Goal: Task Accomplishment & Management: Manage account settings

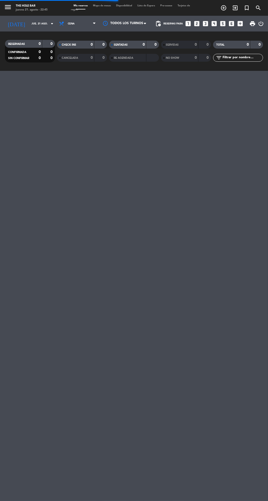
click at [29, 23] on input "jue. 21 ago." at bounding box center [46, 24] width 34 height 8
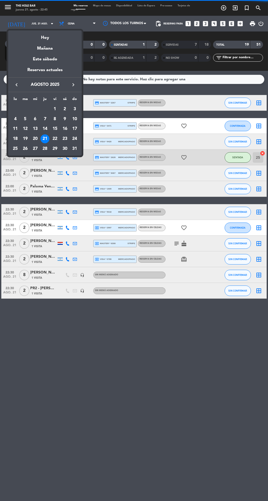
click at [42, 45] on div "Mañana" at bounding box center [44, 46] width 73 height 11
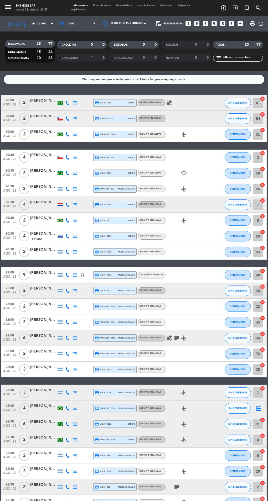
click at [29, 22] on input "vie. 22 ago." at bounding box center [46, 24] width 34 height 8
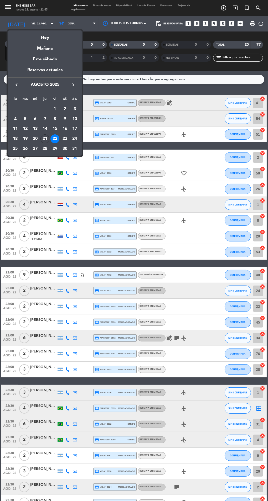
click at [43, 38] on div "Hoy" at bounding box center [44, 35] width 73 height 11
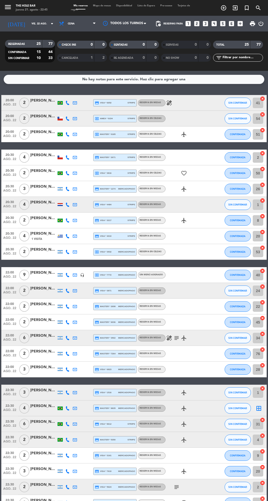
type input "jue. 21 ago."
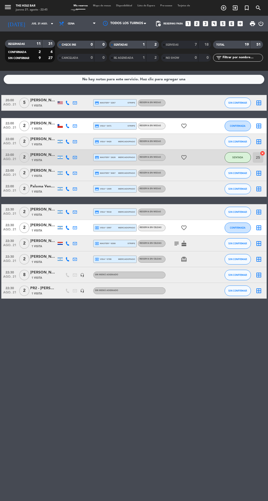
click at [107, 6] on span "Mapa de mesas" at bounding box center [101, 5] width 23 height 2
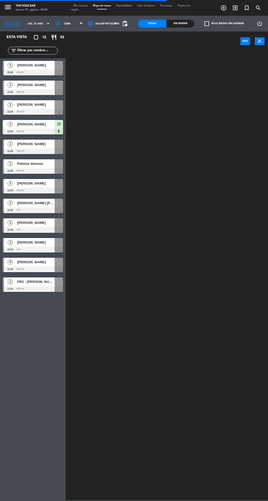
click at [172, 21] on div "Sin sentar" at bounding box center [180, 24] width 28 height 8
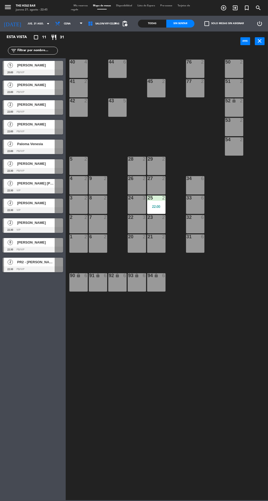
click at [13, 63] on div "5" at bounding box center [10, 65] width 13 height 9
click at [192, 398] on div "40 4 44 6 76 2 50 2 41 2 77 2 45 2 51 2 42 2 43 5 52 lock 2 53 2 54 2 28 2 29 2…" at bounding box center [167, 275] width 199 height 450
click at [22, 88] on div "[PERSON_NAME]" at bounding box center [36, 85] width 38 height 9
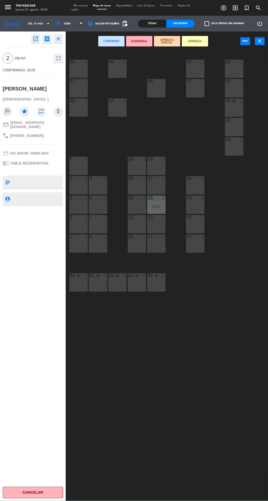
click at [92, 178] on div "9" at bounding box center [89, 178] width 9 height 5
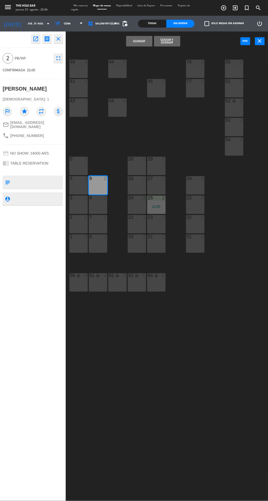
click at [170, 43] on button "Sentar y Asignar" at bounding box center [167, 41] width 26 height 10
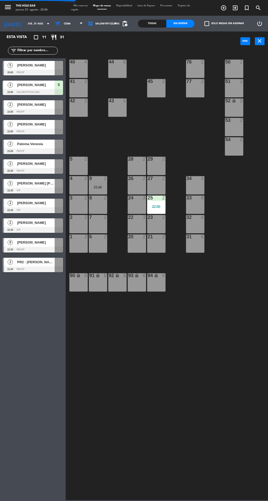
click at [18, 109] on div at bounding box center [33, 112] width 60 height 6
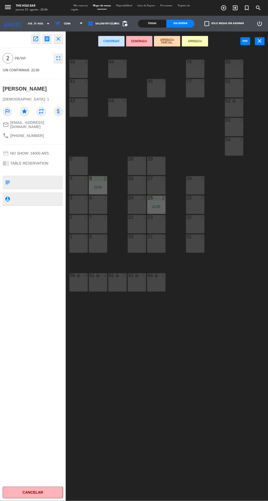
click at [72, 184] on div "4 2" at bounding box center [78, 185] width 18 height 18
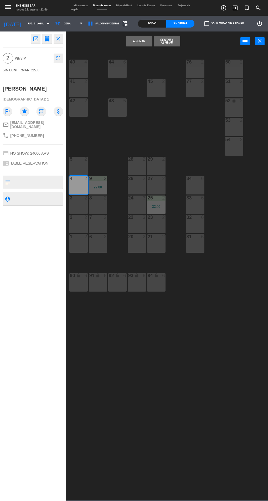
click at [162, 40] on button "Sentar y Asignar" at bounding box center [167, 41] width 26 height 10
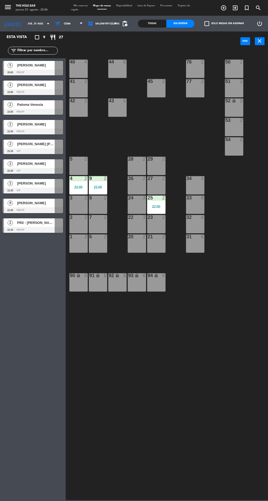
click at [16, 84] on div "2" at bounding box center [10, 85] width 13 height 9
click at [211, 398] on div "40 4 44 6 76 2 50 2 41 2 77 2 45 2 51 2 42 2 43 5 52 lock 2 53 2 54 2 28 2 29 2…" at bounding box center [167, 275] width 199 height 450
click at [20, 112] on div at bounding box center [33, 112] width 60 height 6
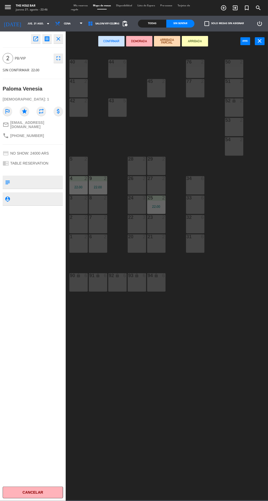
click at [153, 188] on div "27 2" at bounding box center [156, 185] width 18 height 18
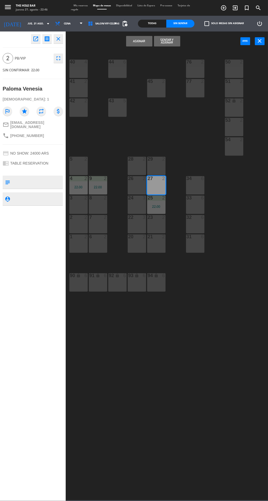
click at [168, 43] on button "Sentar y Asignar" at bounding box center [167, 41] width 26 height 10
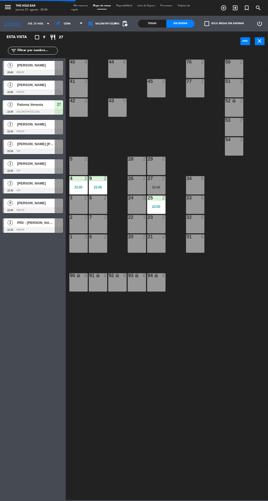
click at [19, 131] on div at bounding box center [33, 132] width 60 height 6
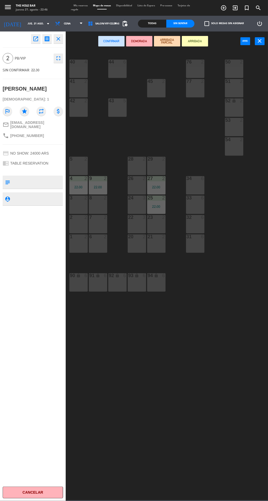
click at [128, 159] on div "28" at bounding box center [128, 159] width 0 height 5
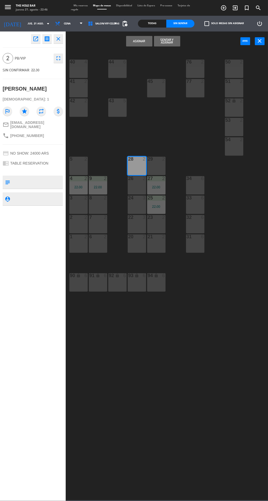
click at [166, 42] on button "Sentar y Asignar" at bounding box center [167, 41] width 26 height 10
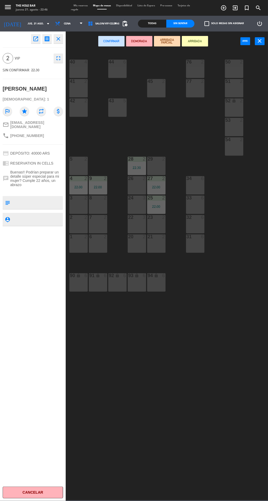
click at [229, 149] on div "54 2" at bounding box center [234, 146] width 18 height 18
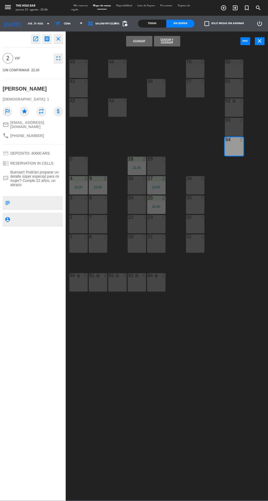
click at [167, 45] on button "Sentar y Asignar" at bounding box center [167, 41] width 26 height 10
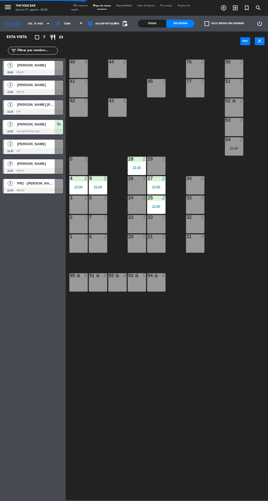
click at [13, 151] on div at bounding box center [33, 151] width 60 height 6
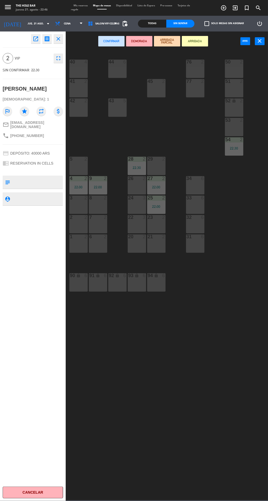
click at [225, 120] on div "53" at bounding box center [225, 120] width 0 height 5
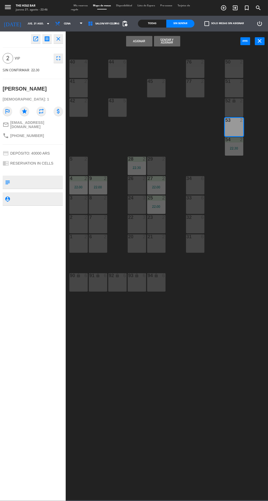
click at [171, 43] on button "Sentar y Asignar" at bounding box center [167, 41] width 26 height 10
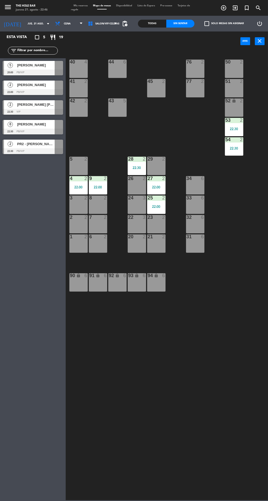
click at [25, 134] on div at bounding box center [33, 132] width 60 height 6
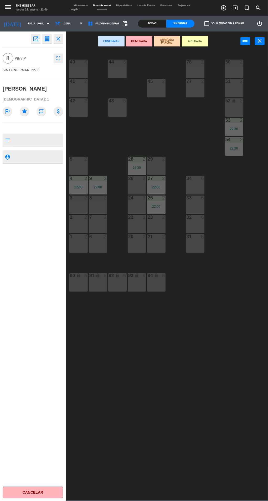
click at [96, 227] on div "7 2" at bounding box center [98, 224] width 18 height 18
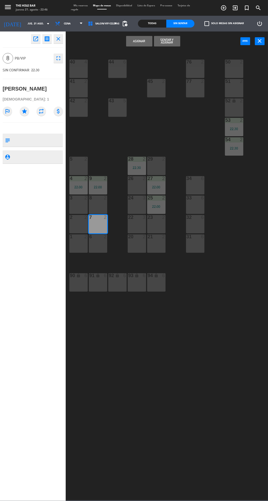
click at [167, 40] on button "Sentar y Asignar" at bounding box center [167, 41] width 26 height 10
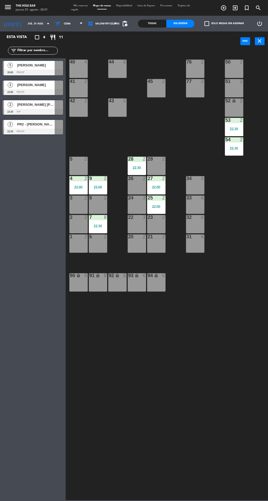
click at [200, 436] on div "40 4 44 6 76 2 50 2 41 2 77 2 45 2 51 2 42 2 43 5 52 lock 2 53 2 22:30 54 2 22:…" at bounding box center [167, 275] width 199 height 450
click at [16, 124] on div "2" at bounding box center [10, 124] width 13 height 9
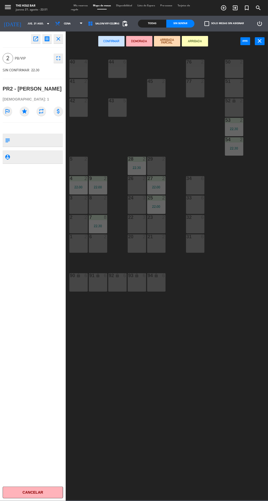
click at [128, 181] on div "26" at bounding box center [128, 178] width 0 height 5
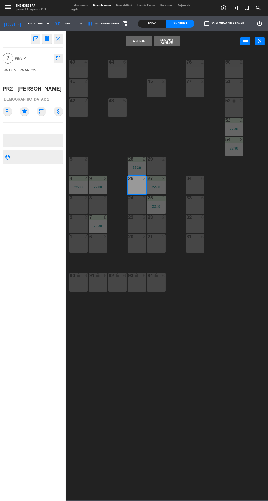
click at [165, 42] on button "Sentar y Asignar" at bounding box center [167, 41] width 26 height 10
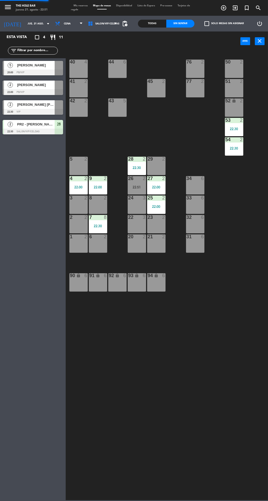
click at [15, 105] on div "2" at bounding box center [10, 104] width 13 height 9
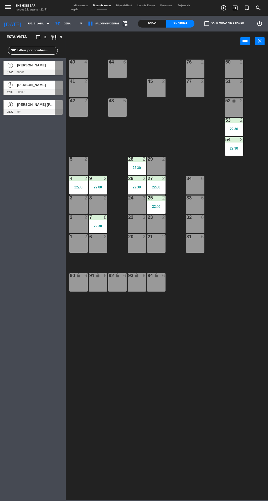
click at [213, 405] on div "40 4 44 6 76 2 50 2 41 2 77 2 45 2 51 2 42 2 43 5 52 lock 2 53 2 22:30 54 2 22:…" at bounding box center [167, 275] width 199 height 450
click at [231, 145] on div "54 2 22:30" at bounding box center [234, 146] width 18 height 18
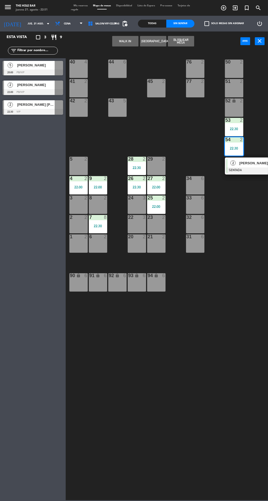
click at [225, 81] on div "51" at bounding box center [225, 81] width 0 height 5
click at [98, 43] on button "Mover" at bounding box center [111, 41] width 26 height 10
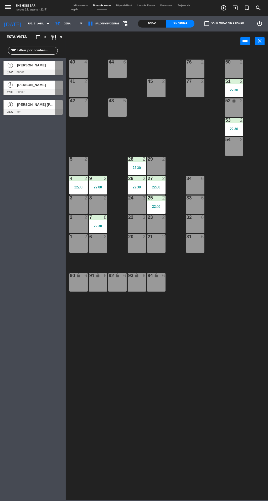
click at [21, 109] on div at bounding box center [33, 112] width 60 height 6
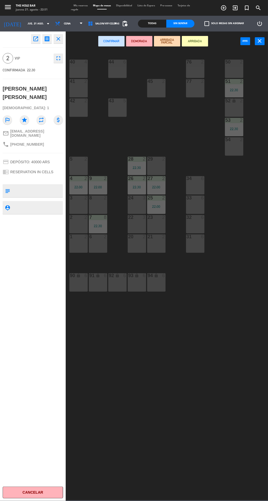
click at [233, 146] on div "54 2" at bounding box center [234, 146] width 18 height 18
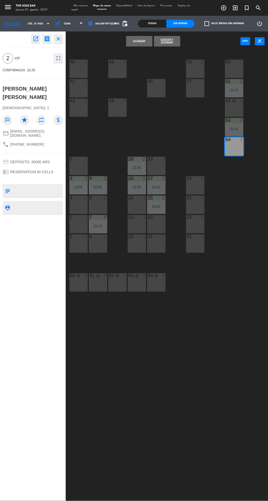
click at [166, 39] on button "Sentar y Asignar" at bounding box center [167, 41] width 26 height 10
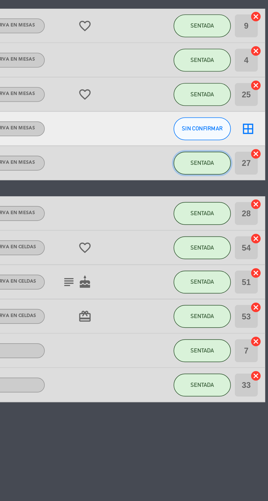
click at [240, 188] on span "SENTADA" at bounding box center [237, 188] width 11 height 3
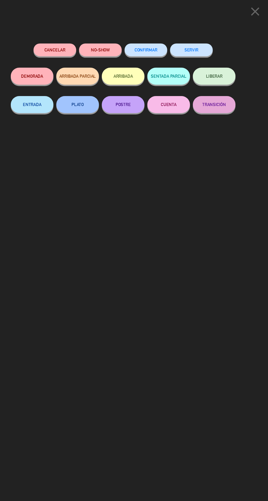
click at [202, 47] on button "SERVIR" at bounding box center [196, 46] width 39 height 12
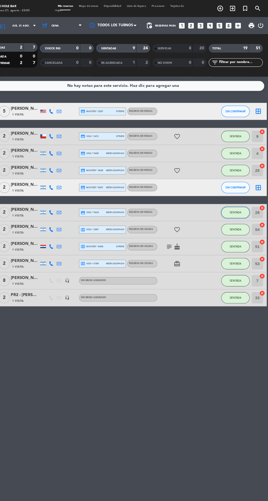
click at [232, 195] on span "SENTADA" at bounding box center [237, 196] width 11 height 3
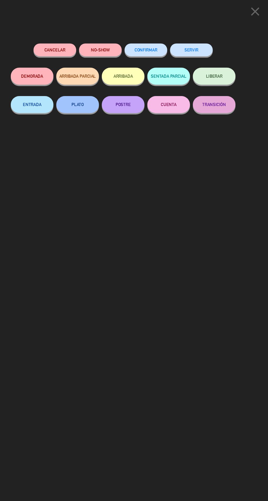
click at [207, 50] on button "SERVIR" at bounding box center [196, 46] width 39 height 12
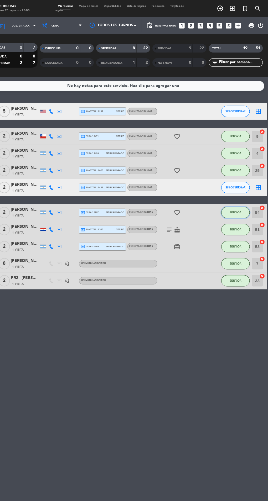
click at [242, 195] on span "SENTADA" at bounding box center [237, 196] width 11 height 3
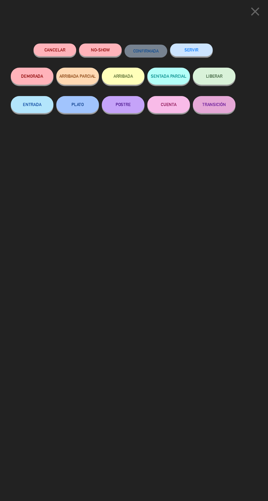
click at [206, 46] on button "SERVIR" at bounding box center [196, 46] width 39 height 12
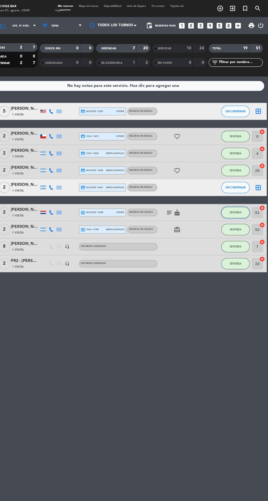
click at [237, 196] on span "SENTADA" at bounding box center [237, 196] width 11 height 3
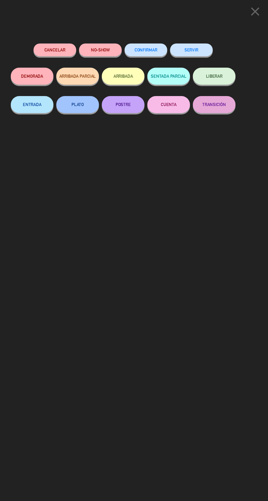
click at [206, 49] on button "SERVIR" at bounding box center [196, 46] width 39 height 12
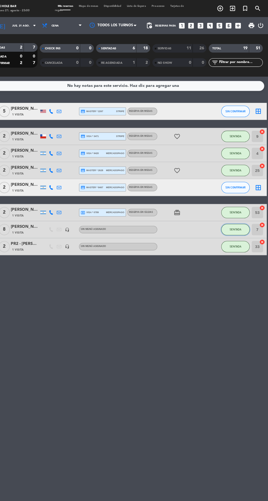
click at [238, 209] on button "SENTADA" at bounding box center [237, 212] width 26 height 10
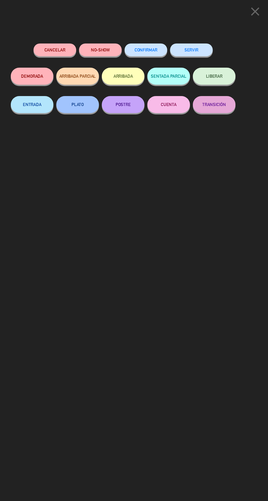
click at [203, 42] on button "SERVIR" at bounding box center [196, 46] width 39 height 12
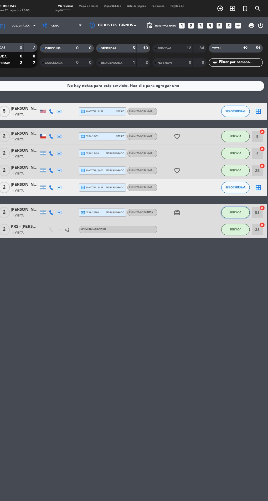
click at [237, 196] on span "SENTADA" at bounding box center [237, 196] width 11 height 3
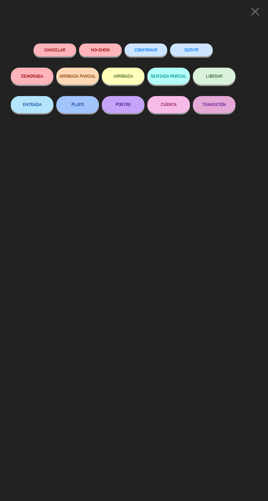
click at [205, 47] on button "SERVIR" at bounding box center [196, 46] width 39 height 12
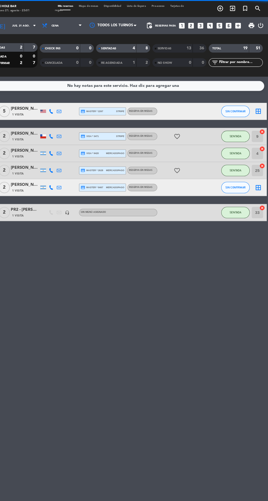
click at [232, 215] on div "No hay notas para este servicio. Haz clic para agregar una 20:00 ago. 21 5 Aaró…" at bounding box center [134, 286] width 268 height 430
click at [234, 196] on span "SENTADA" at bounding box center [237, 196] width 11 height 3
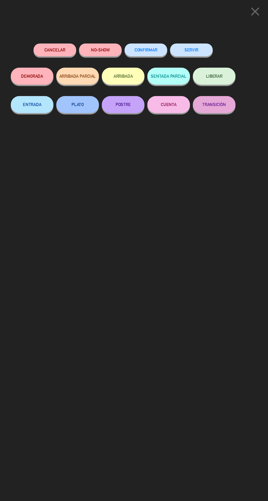
click at [199, 48] on button "SERVIR" at bounding box center [196, 46] width 39 height 12
